Goal: Communication & Community: Share content

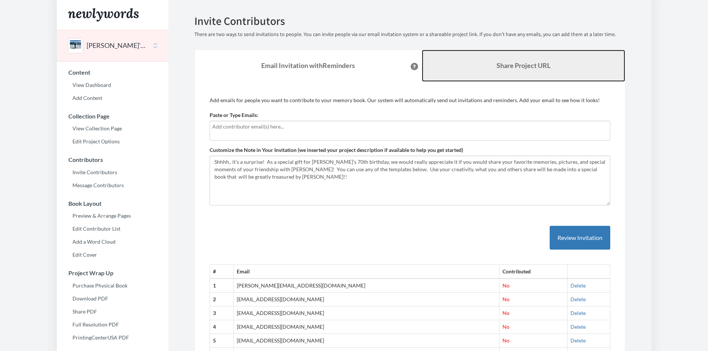
click at [489, 65] on link "Share Project URL" at bounding box center [523, 66] width 203 height 32
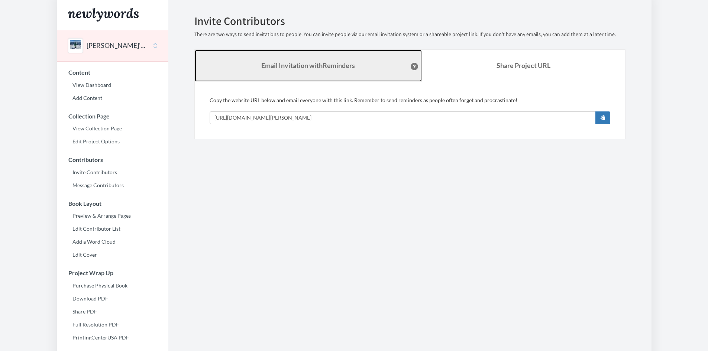
click at [322, 66] on strong "Email Invitation with Reminders" at bounding box center [308, 65] width 94 height 8
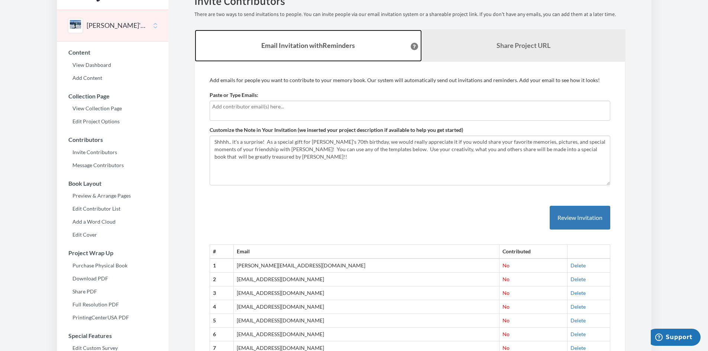
scroll to position [7, 0]
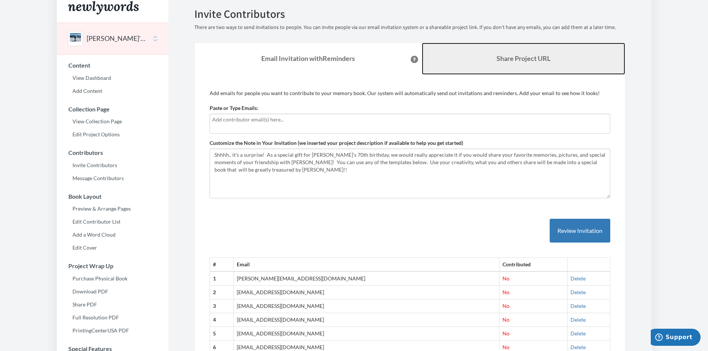
click at [470, 54] on link "Share Project URL" at bounding box center [523, 59] width 203 height 32
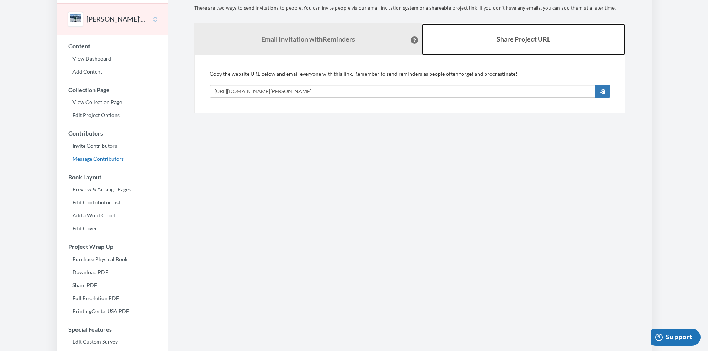
scroll to position [44, 0]
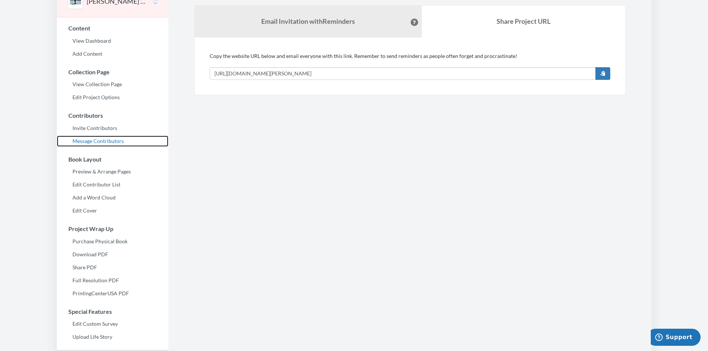
click at [107, 138] on link "Message Contributors" at bounding box center [112, 141] width 111 height 11
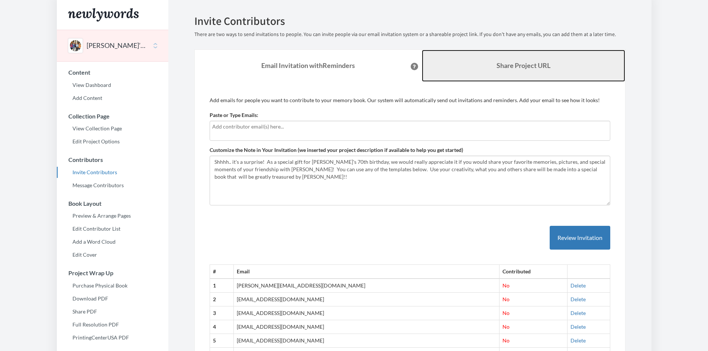
click at [478, 61] on link "Share Project URL" at bounding box center [523, 66] width 203 height 32
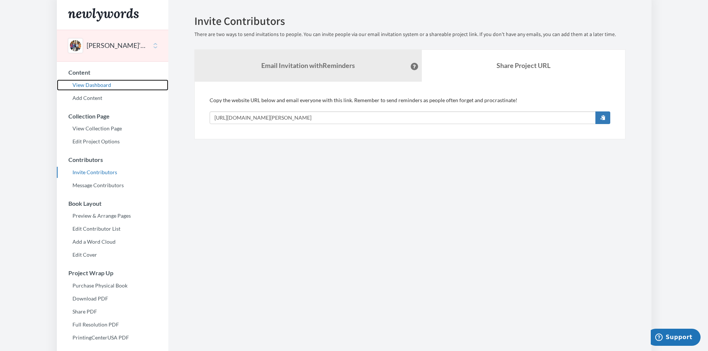
click at [108, 85] on link "View Dashboard" at bounding box center [112, 85] width 111 height 11
